Goal: Transaction & Acquisition: Purchase product/service

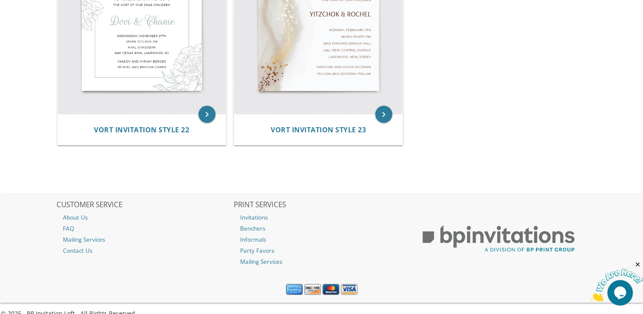
scroll to position [1723, 0]
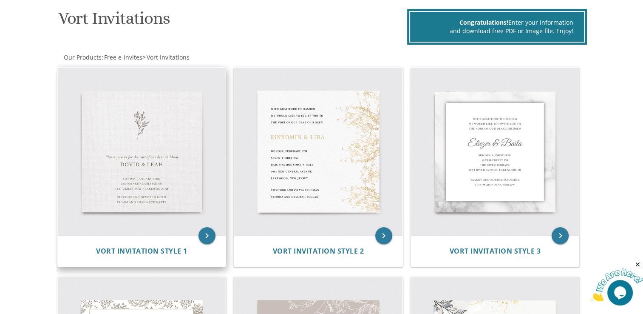
click at [122, 181] on img at bounding box center [142, 152] width 168 height 168
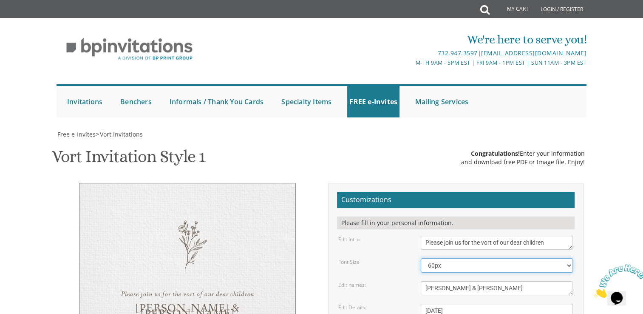
click at [567, 258] on select "40px 50px 60px 70px 80px" at bounding box center [497, 265] width 152 height 14
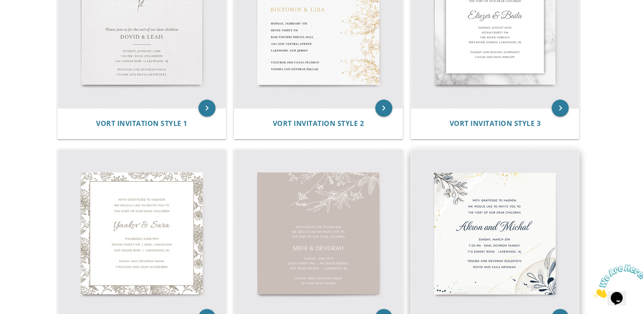
click at [503, 218] on img at bounding box center [495, 233] width 168 height 168
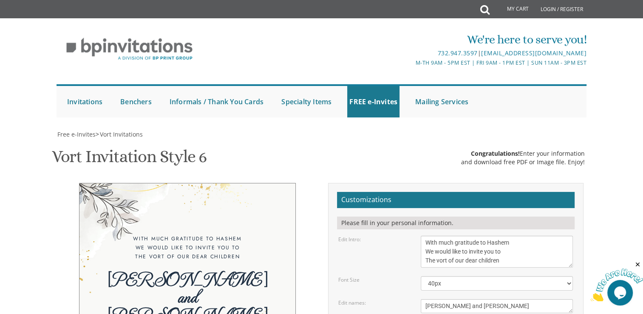
scroll to position [127, 0]
click at [565, 276] on select "30px 40px 50px" at bounding box center [497, 283] width 152 height 14
click at [421, 276] on select "30px 40px 50px" at bounding box center [497, 283] width 152 height 14
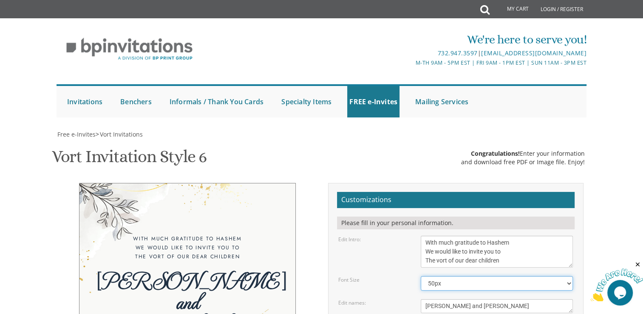
click at [535, 276] on select "30px 40px 50px" at bounding box center [497, 283] width 152 height 14
click at [421, 276] on select "30px 40px 50px" at bounding box center [497, 283] width 152 height 14
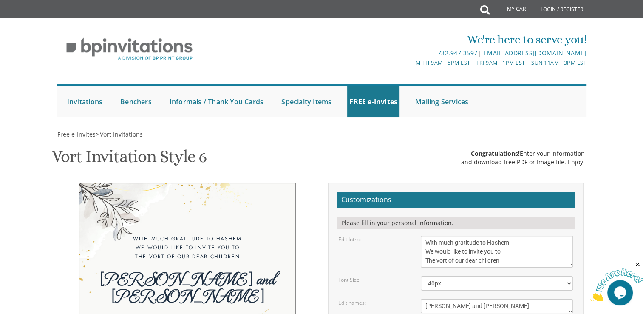
click at [568, 276] on select "30px 40px 50px" at bounding box center [497, 283] width 152 height 14
click at [421, 276] on select "30px 40px 50px" at bounding box center [497, 283] width 152 height 14
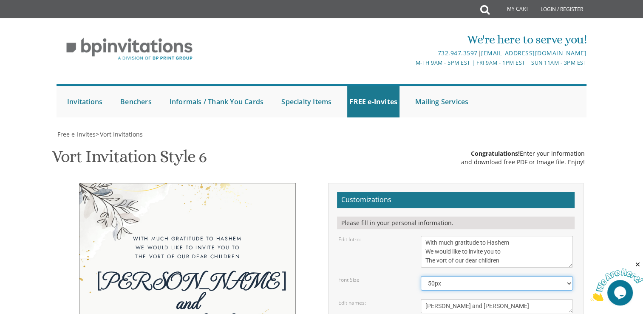
click at [560, 276] on select "30px 40px 50px" at bounding box center [497, 283] width 152 height 14
select select "40px"
click at [421, 276] on select "30px 40px 50px" at bounding box center [497, 283] width 152 height 14
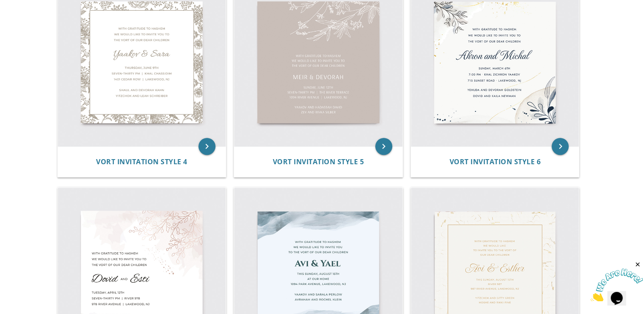
scroll to position [467, 0]
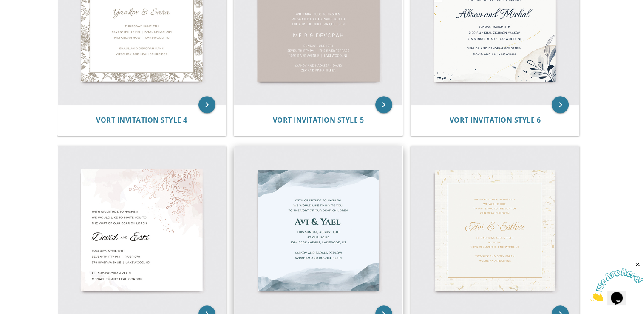
click at [331, 241] on img at bounding box center [318, 230] width 168 height 168
